Goal: Information Seeking & Learning: Learn about a topic

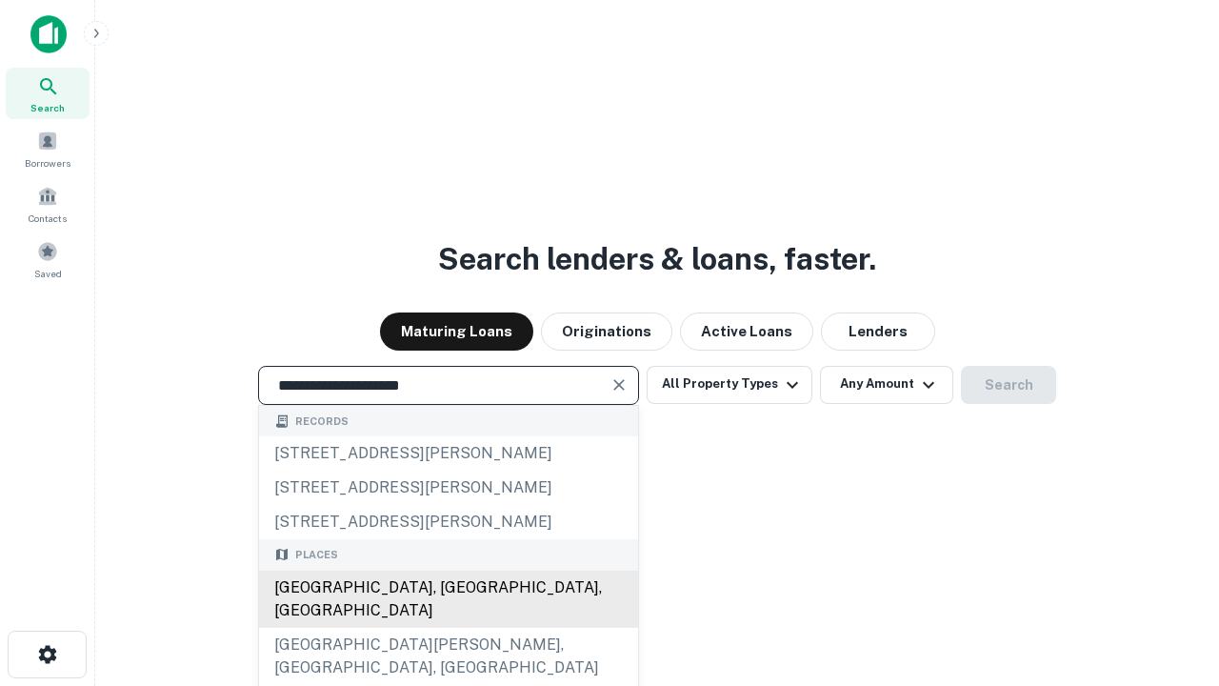
click at [448, 627] on div "[GEOGRAPHIC_DATA], [GEOGRAPHIC_DATA], [GEOGRAPHIC_DATA]" at bounding box center [448, 598] width 379 height 57
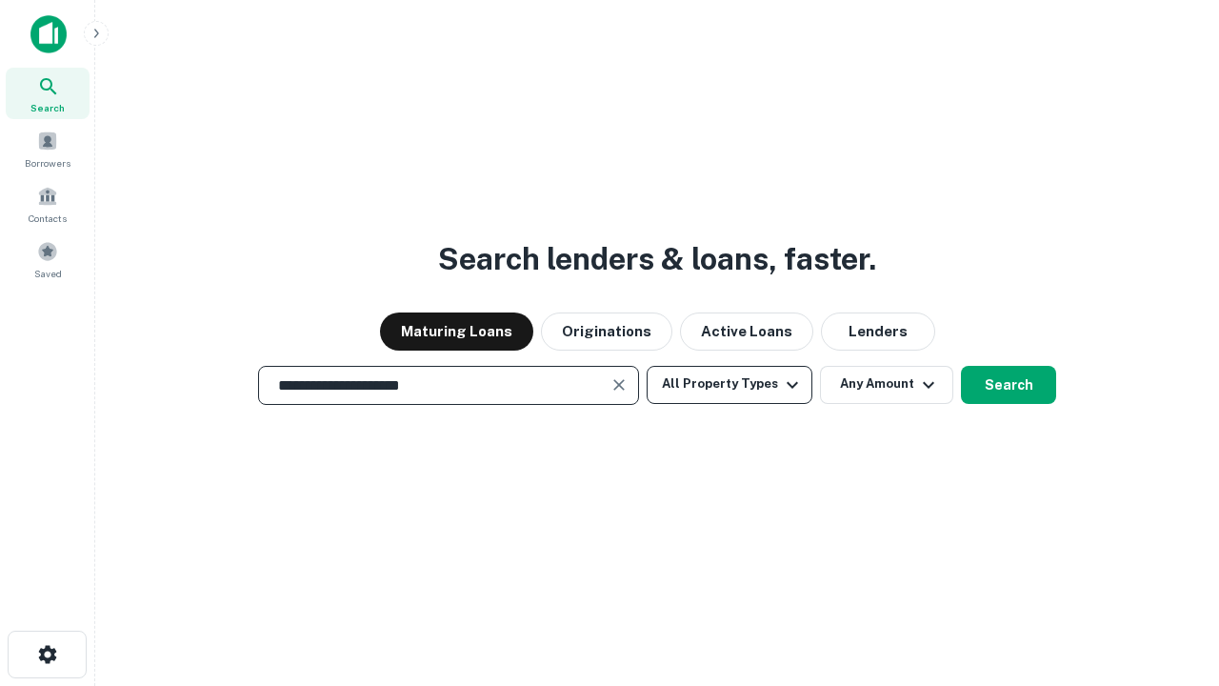
type input "**********"
click at [729, 384] on button "All Property Types" at bounding box center [729, 385] width 166 height 38
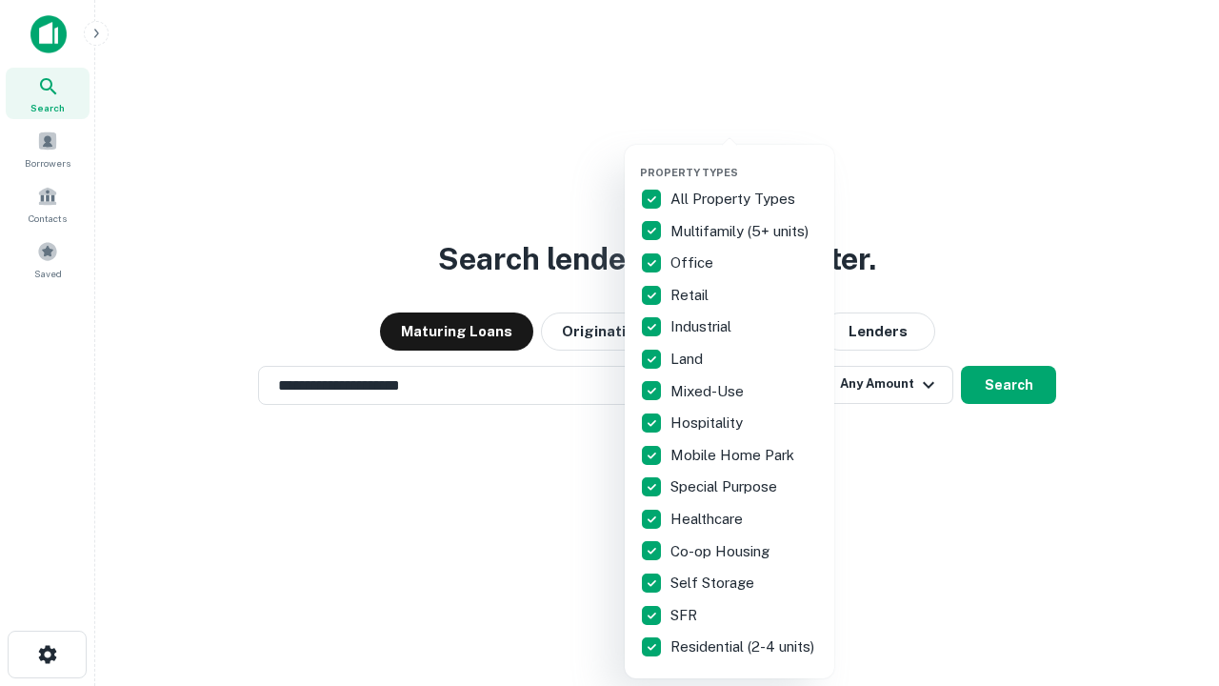
click at [745, 160] on button "button" at bounding box center [744, 160] width 209 height 1
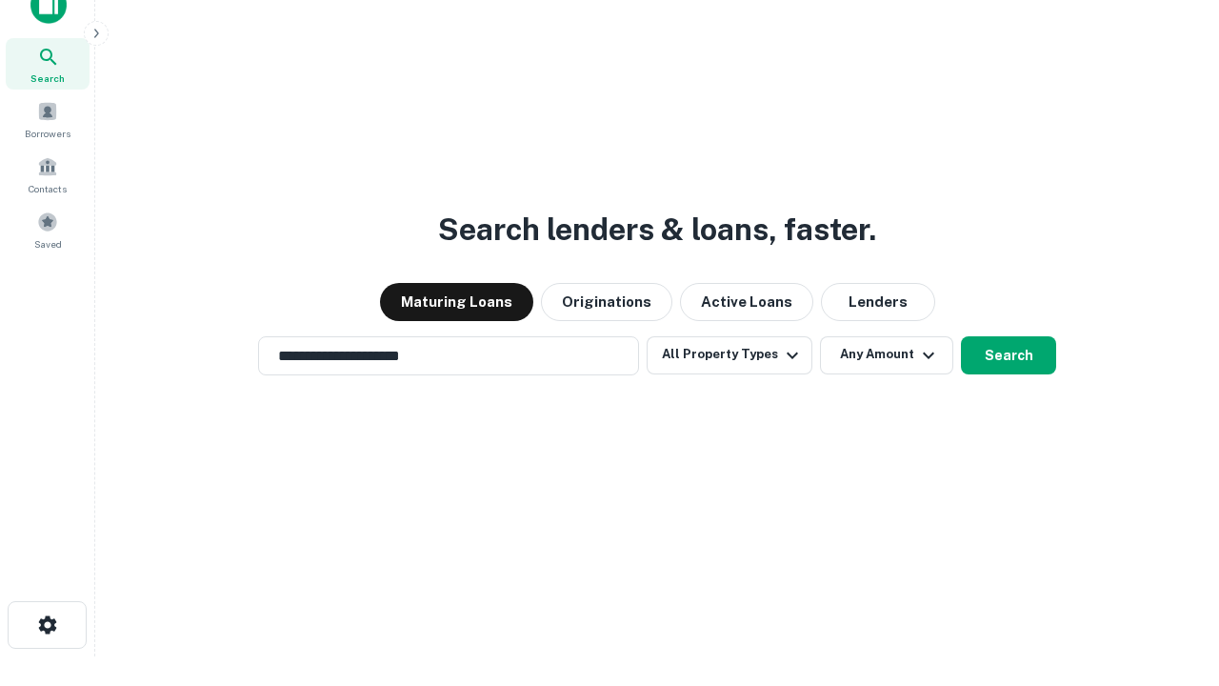
scroll to position [11, 229]
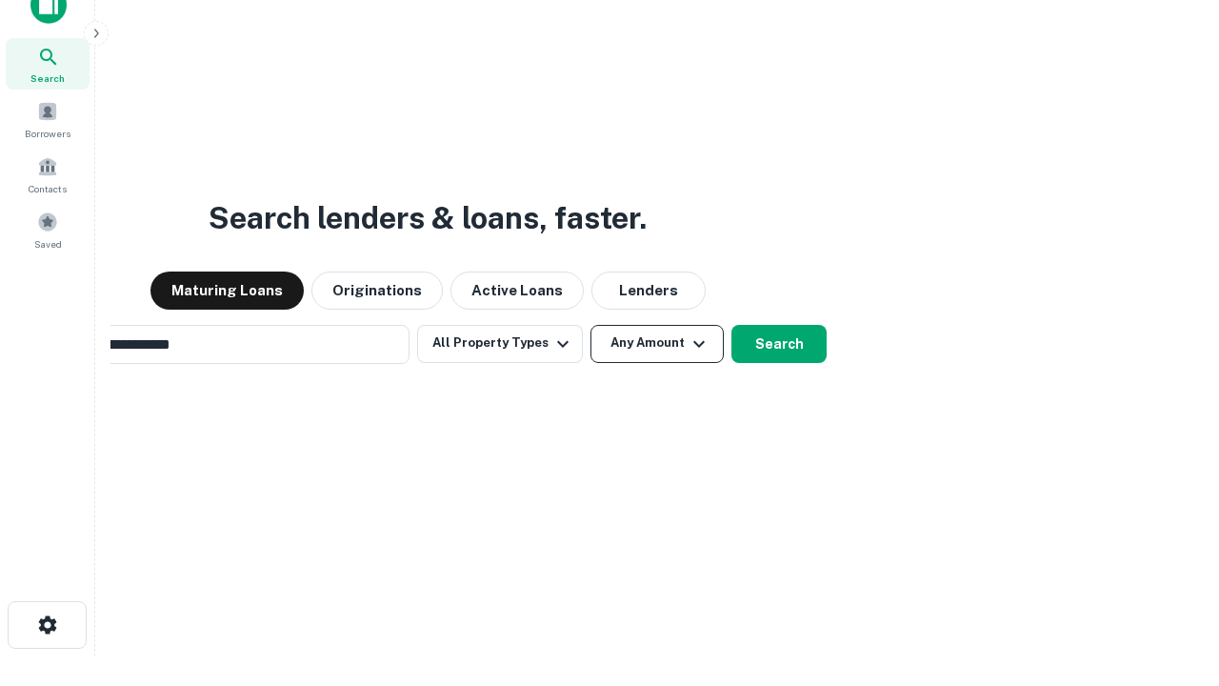
click at [590, 325] on button "Any Amount" at bounding box center [656, 344] width 133 height 38
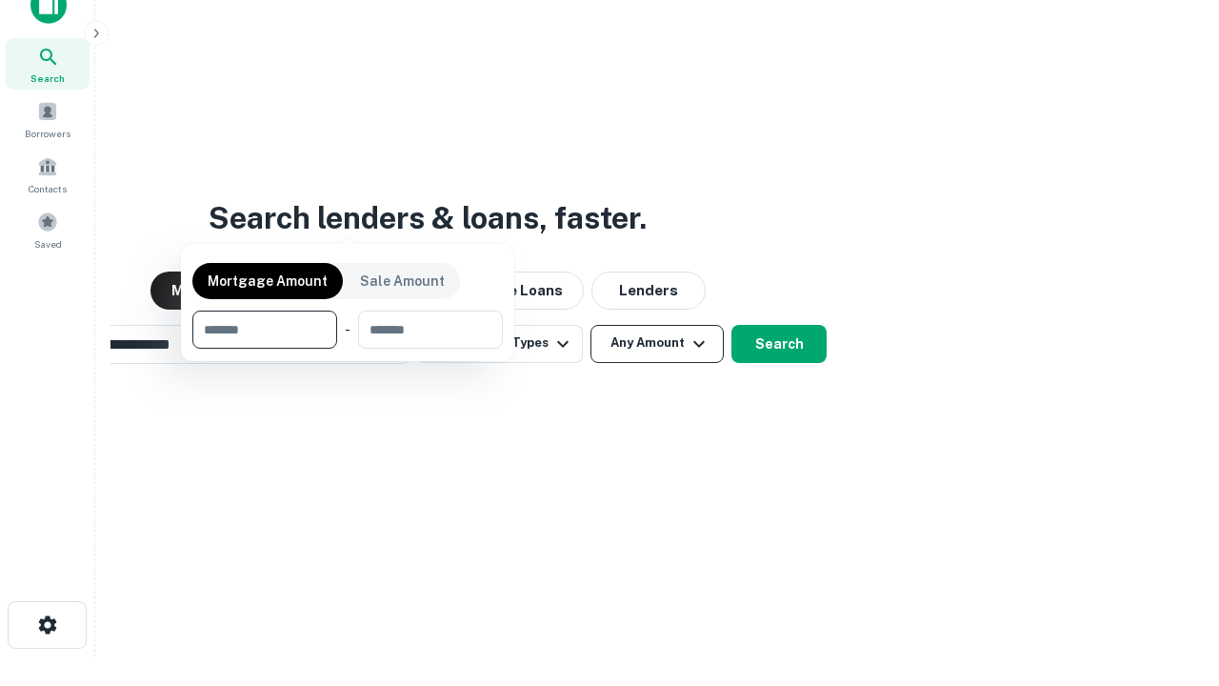
scroll to position [30, 0]
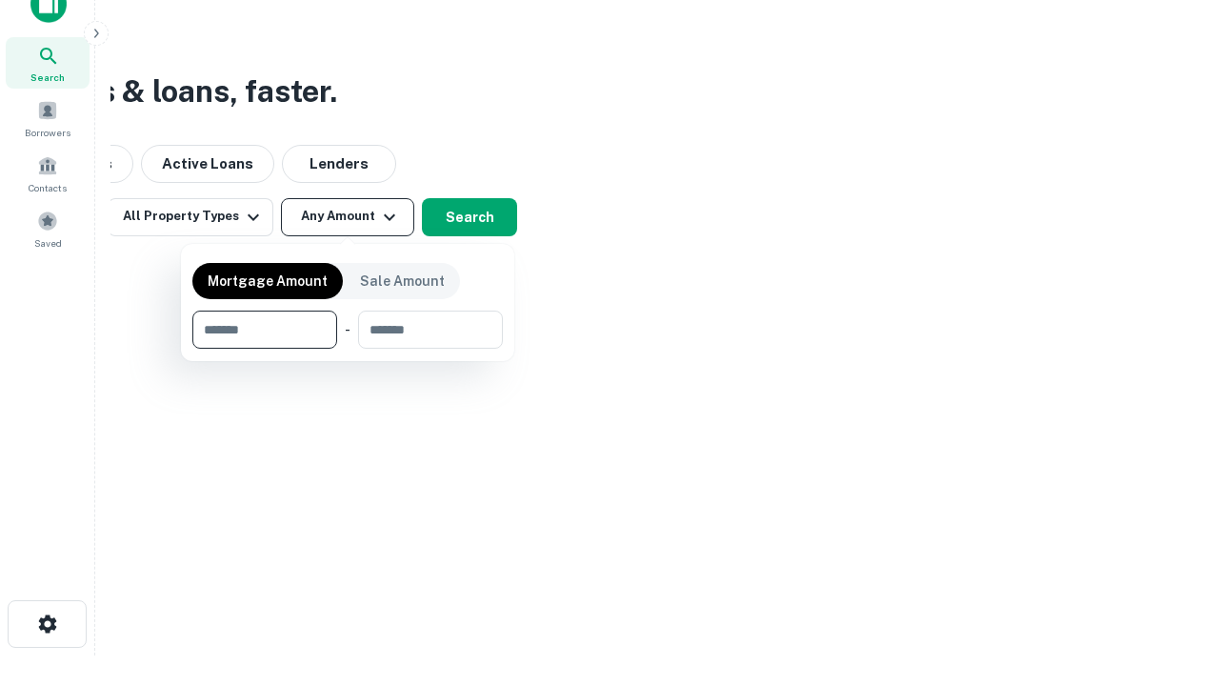
type input "*******"
click at [348, 348] on button "button" at bounding box center [347, 348] width 310 height 1
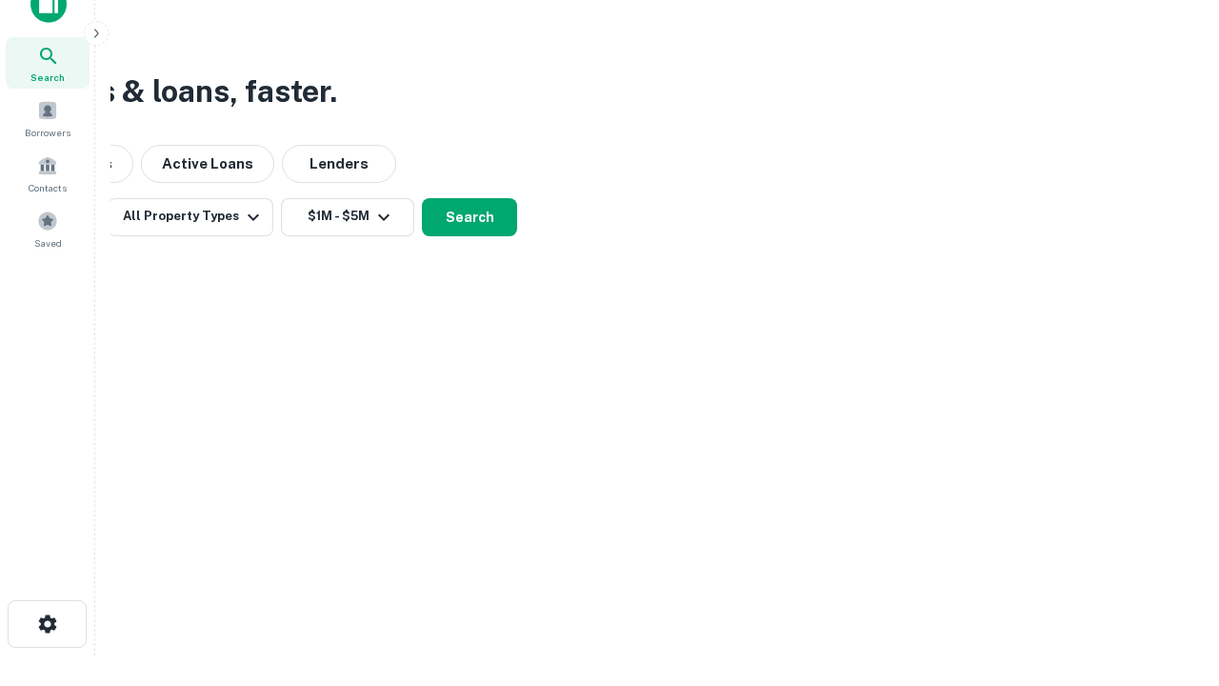
scroll to position [30, 0]
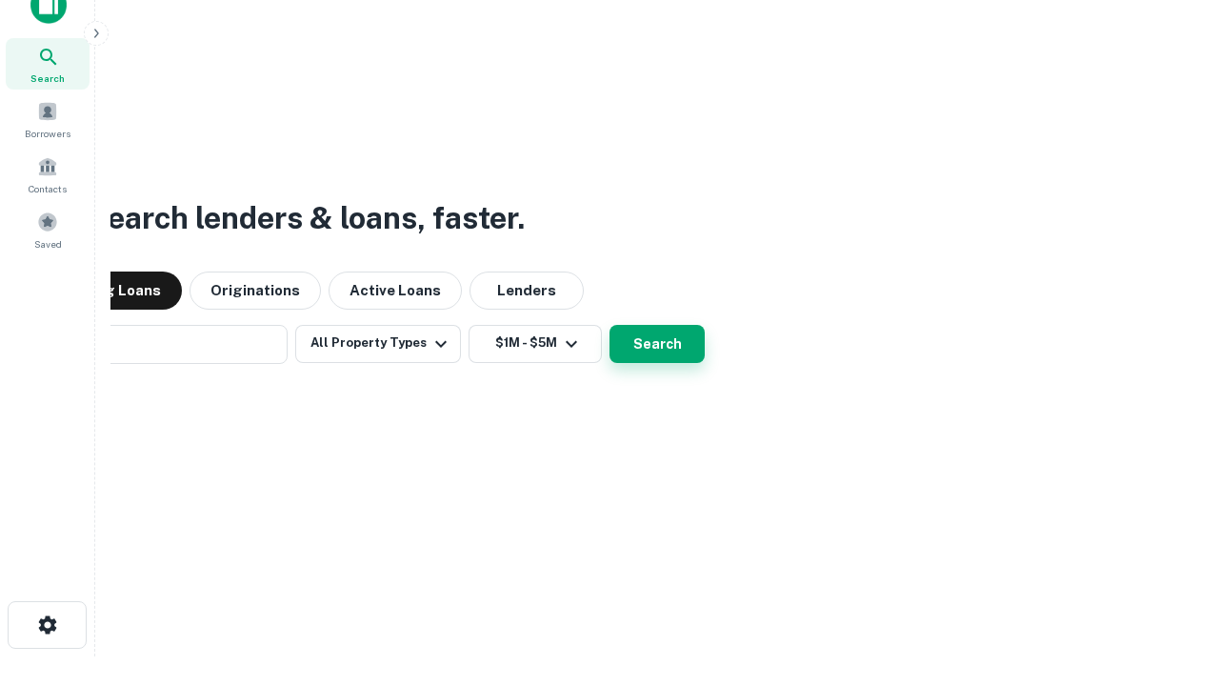
click at [609, 325] on button "Search" at bounding box center [656, 344] width 95 height 38
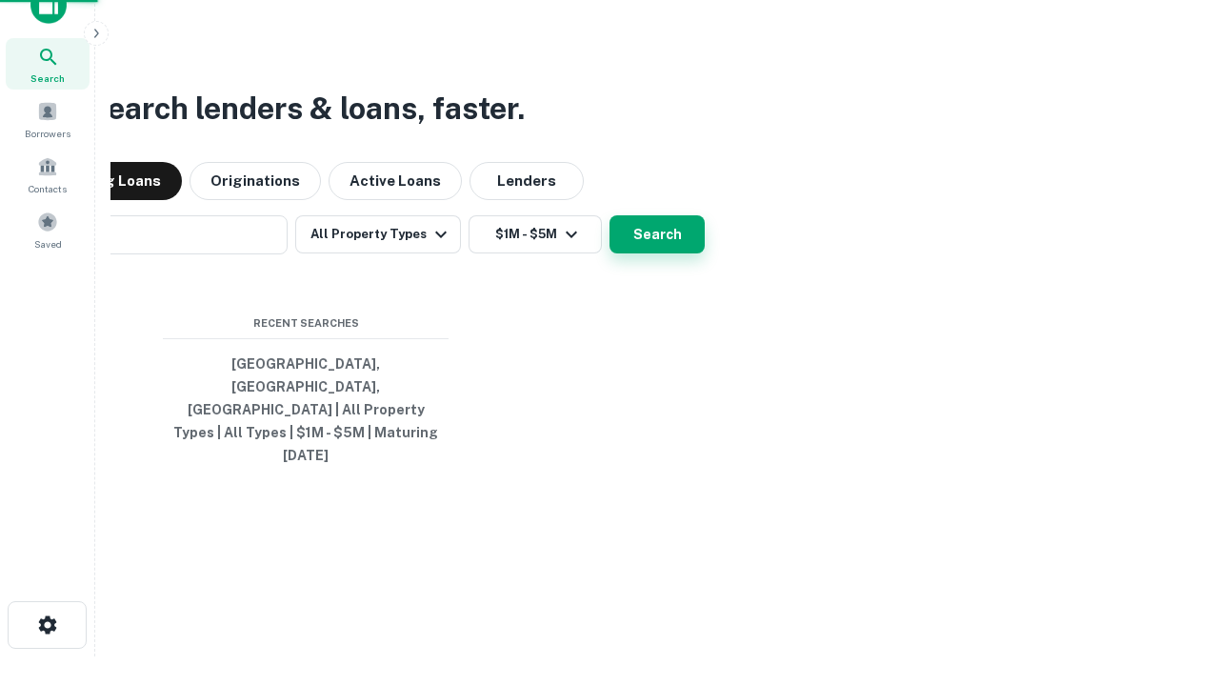
scroll to position [30, 0]
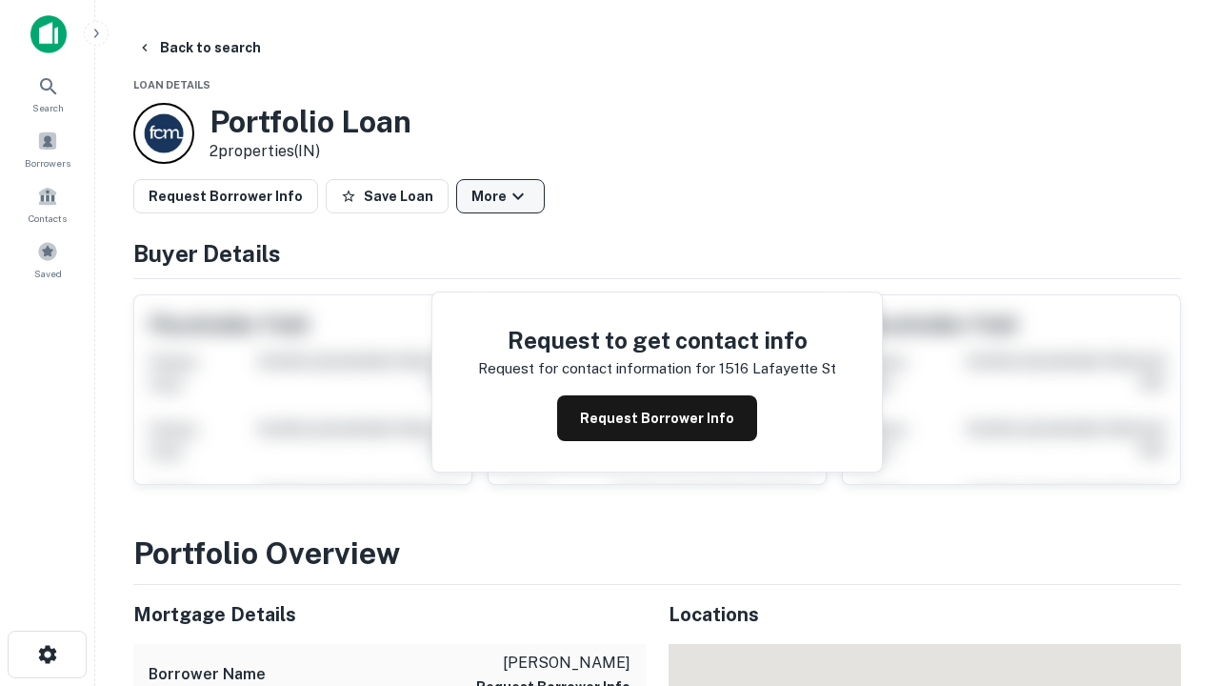
click at [500, 196] on button "More" at bounding box center [500, 196] width 89 height 34
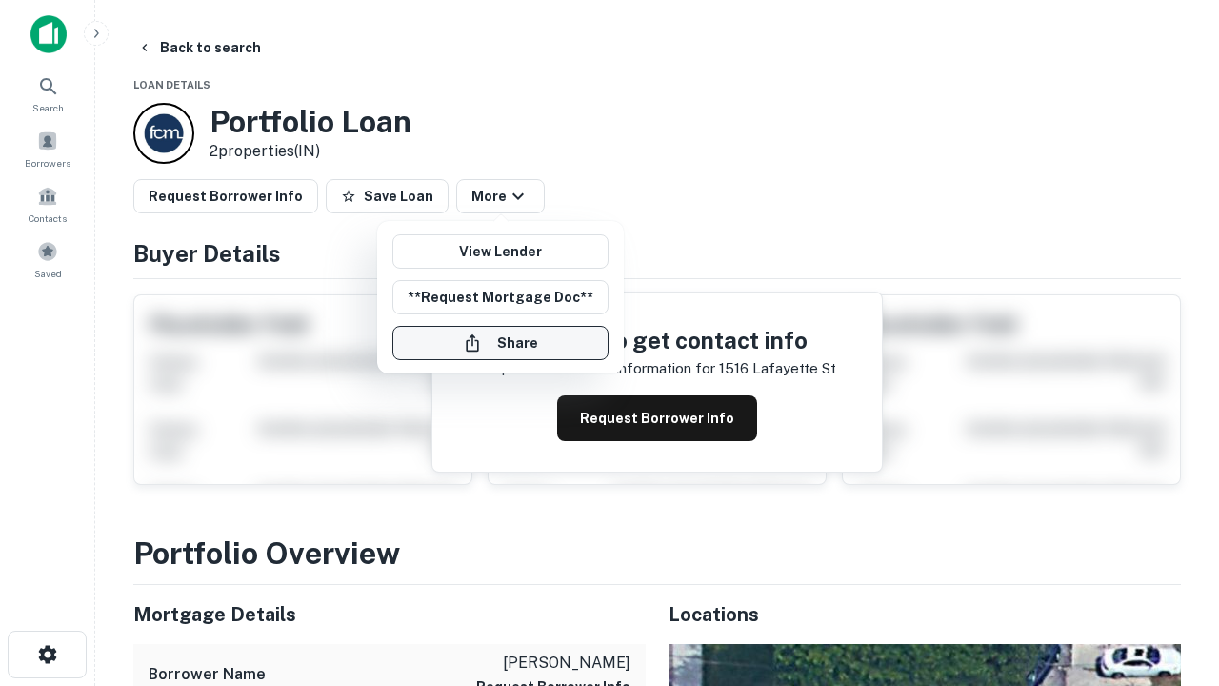
click at [500, 343] on button "Share" at bounding box center [500, 343] width 216 height 34
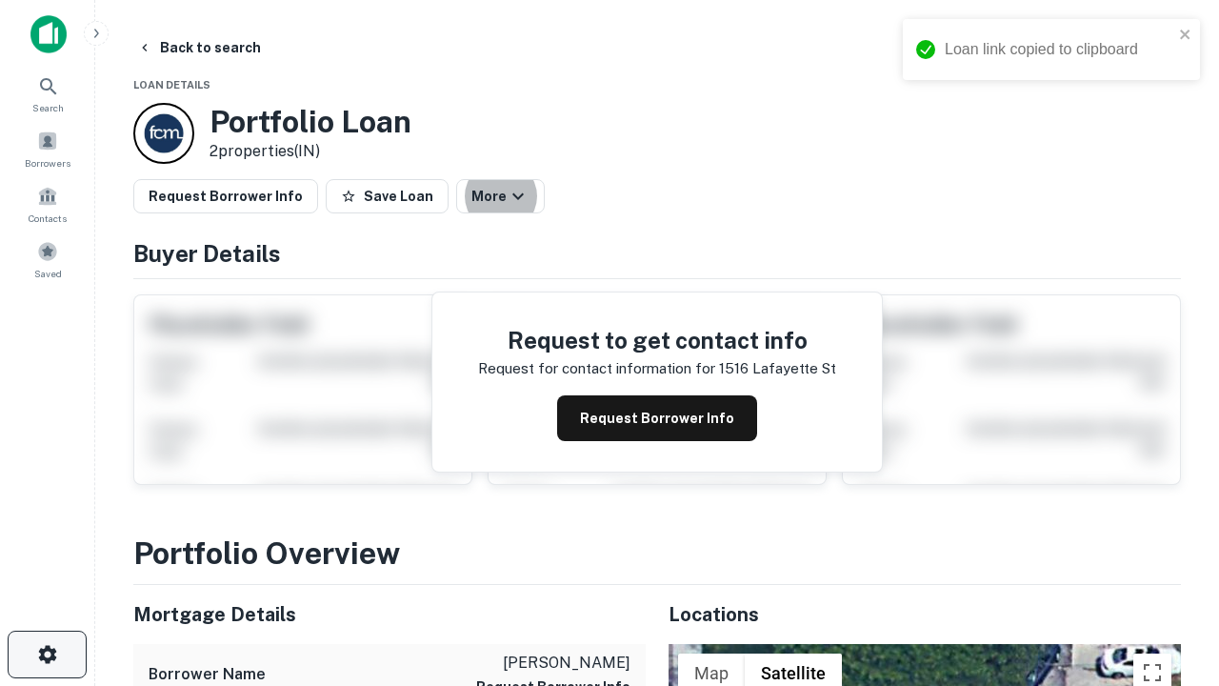
click at [47, 654] on icon "button" at bounding box center [47, 654] width 23 height 23
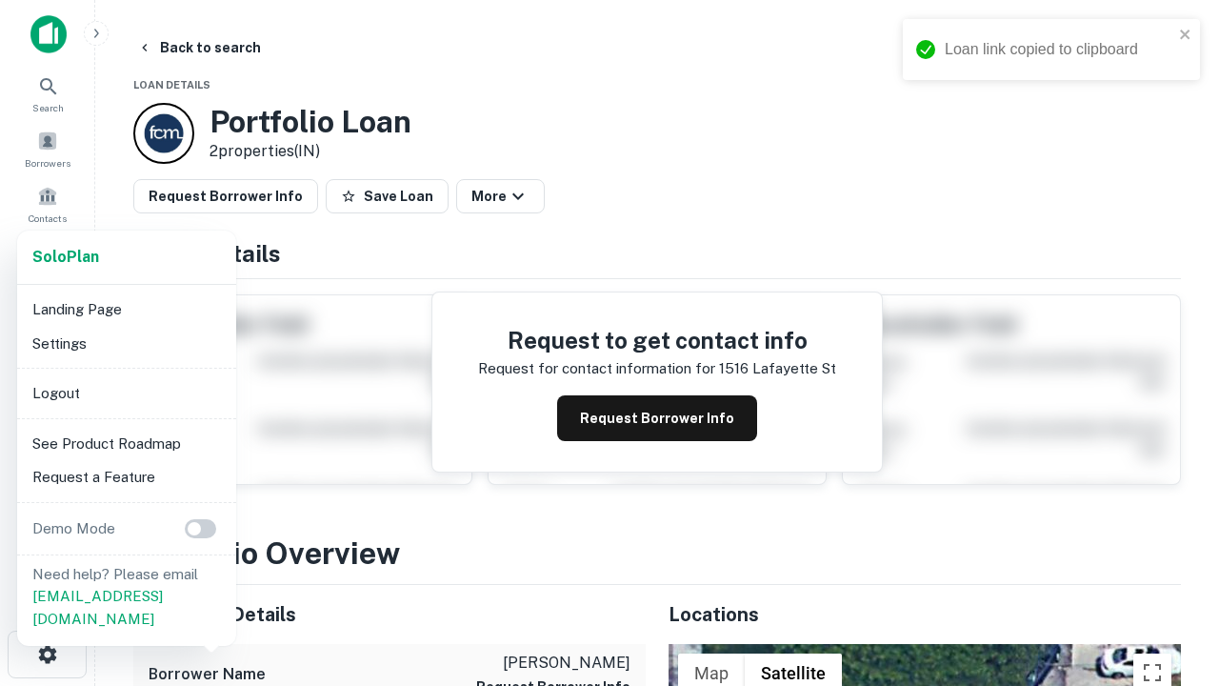
click at [126, 392] on li "Logout" at bounding box center [127, 393] width 204 height 34
